Goal: Find specific page/section: Find specific page/section

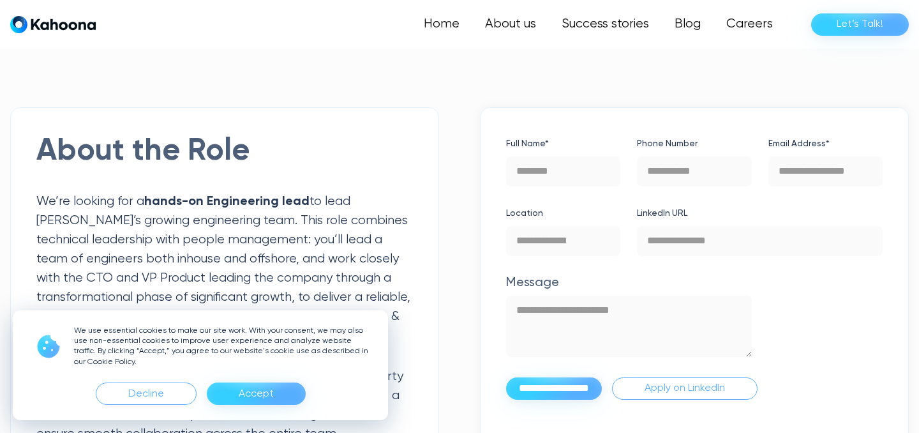
scroll to position [353, 0]
click at [264, 387] on div "Accept" at bounding box center [256, 394] width 35 height 20
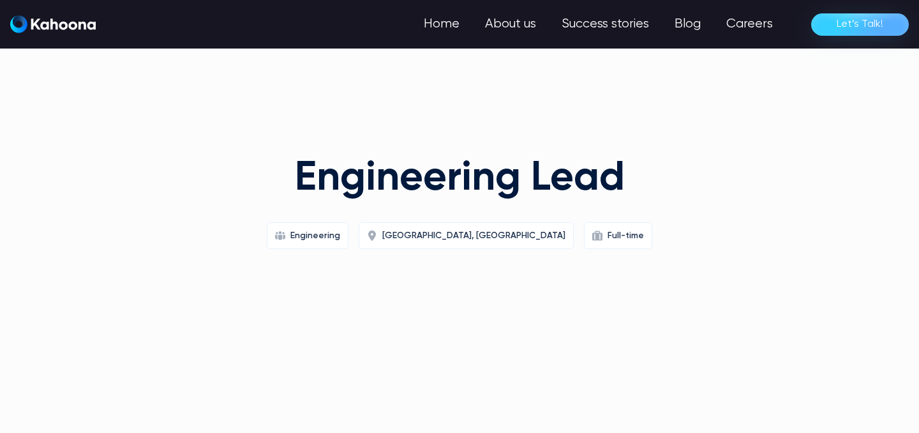
scroll to position [0, 0]
click at [745, 21] on link "Careers" at bounding box center [748, 24] width 73 height 26
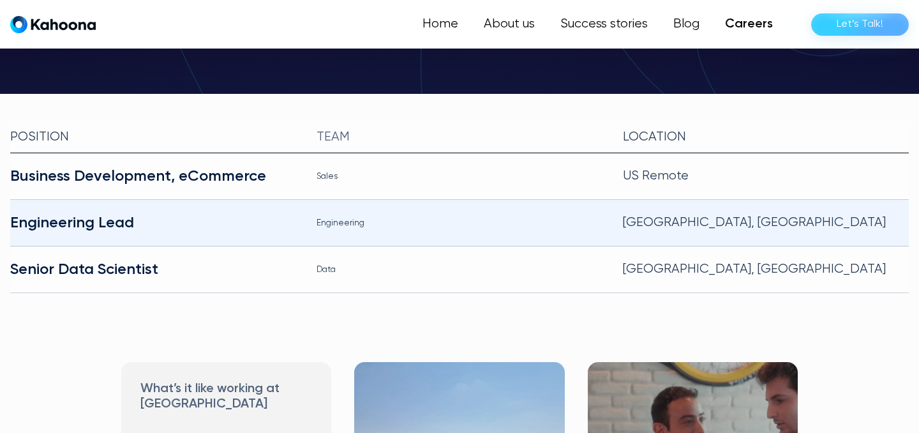
scroll to position [281, 0]
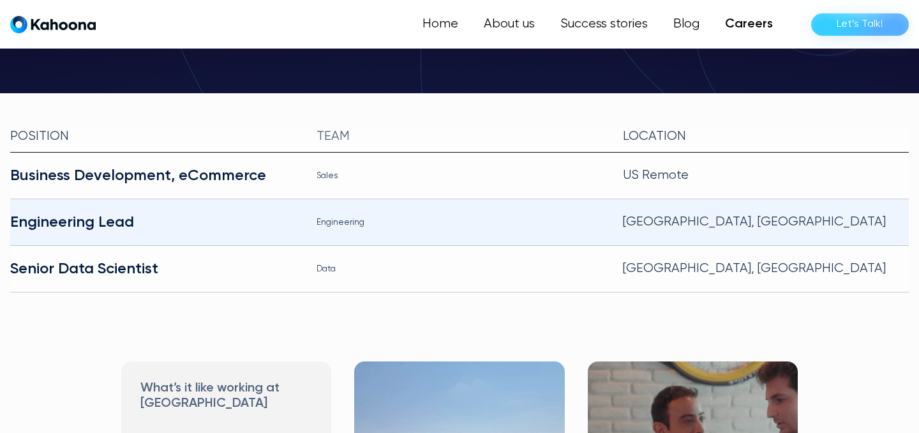
click at [67, 212] on div "Engineering Lead" at bounding box center [153, 222] width 286 height 20
